Goal: Subscribe to service/newsletter

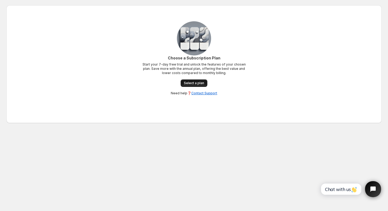
click at [193, 81] on link "Select a plan" at bounding box center [194, 83] width 27 height 7
